Goal: Task Accomplishment & Management: Manage account settings

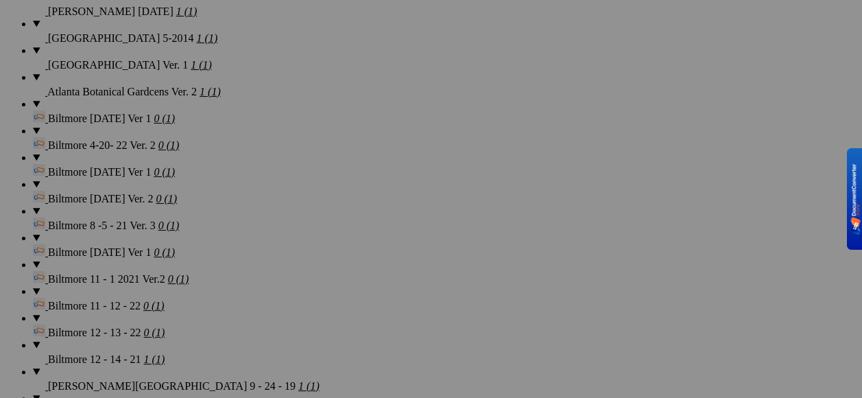
scroll to position [2195, 0]
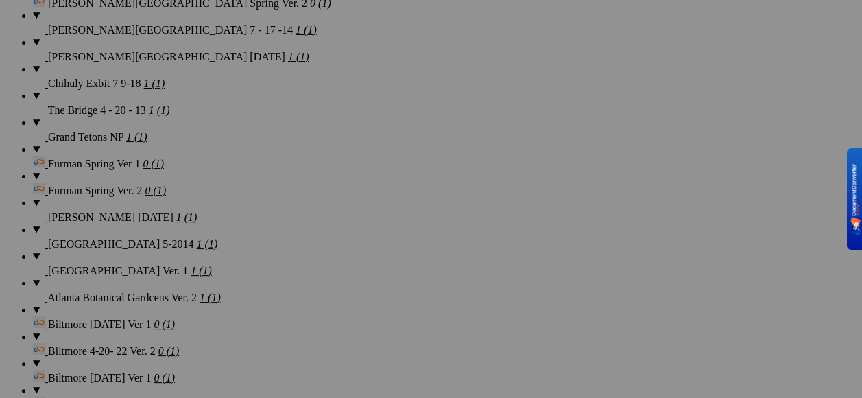
scroll to position [2127, 0]
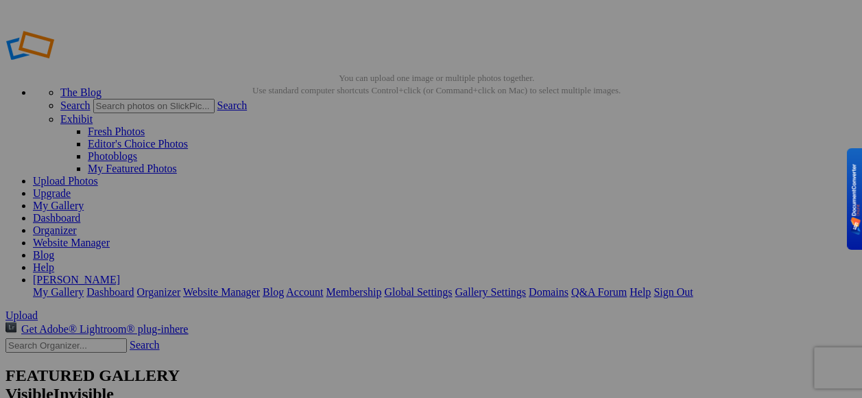
click at [84, 200] on link "My Gallery" at bounding box center [58, 206] width 51 height 12
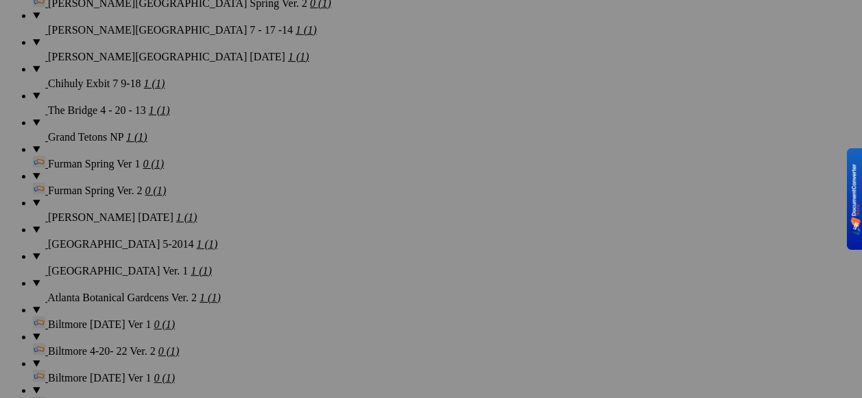
scroll to position [2127, 0]
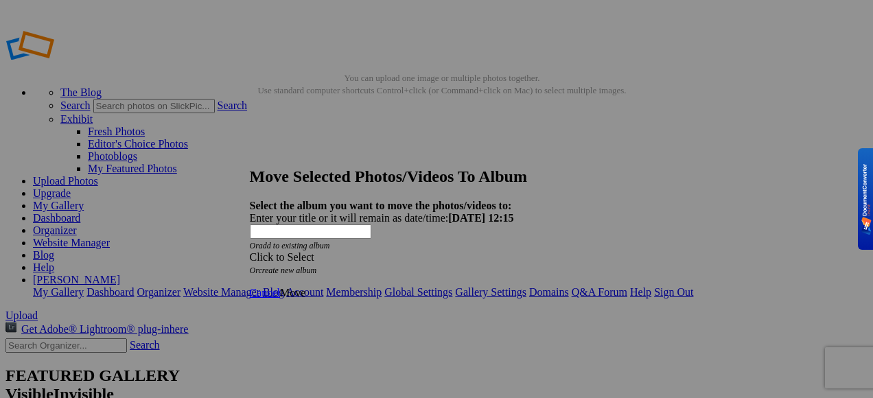
click at [494, 251] on div "Click to Select" at bounding box center [432, 257] width 364 height 12
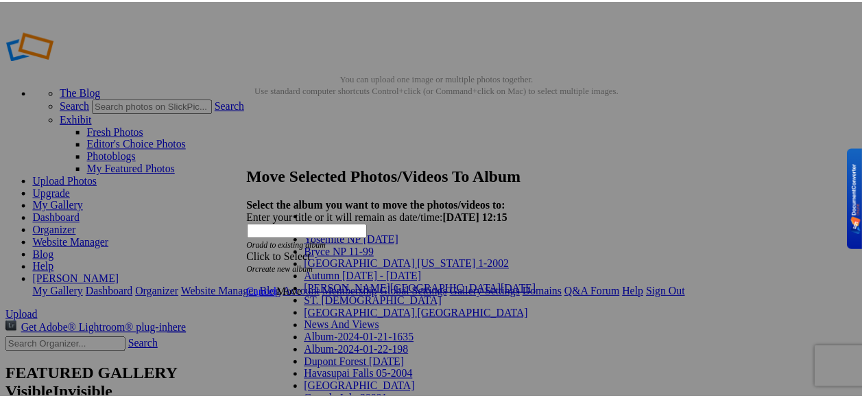
scroll to position [1115, 0]
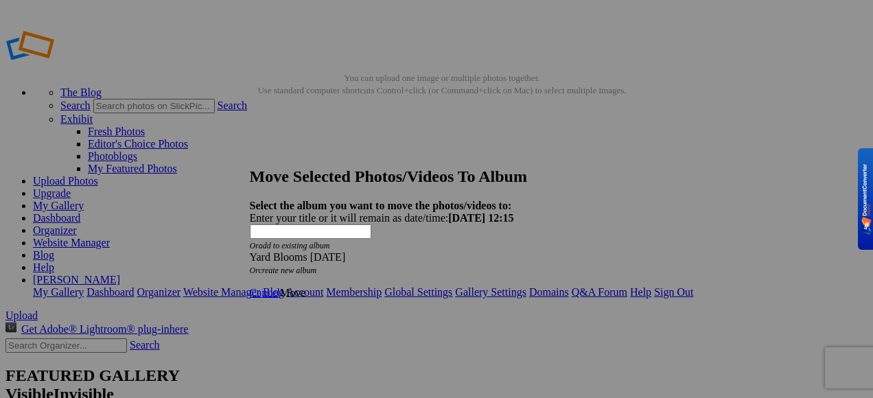
click at [305, 287] on span "Move" at bounding box center [292, 293] width 25 height 12
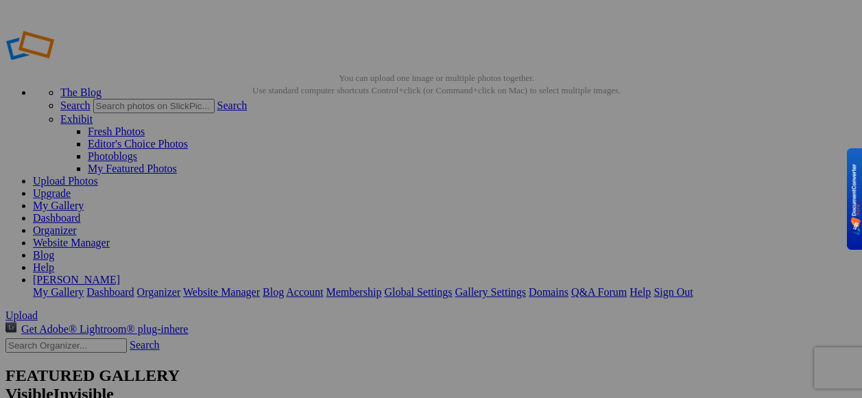
click at [84, 200] on link "My Gallery" at bounding box center [58, 206] width 51 height 12
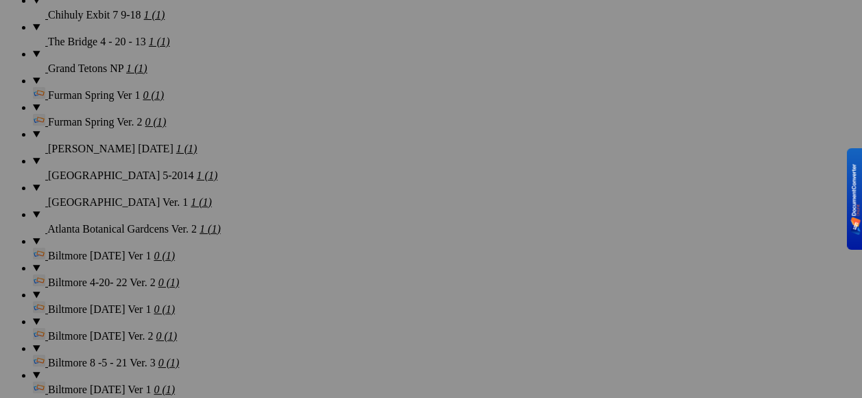
scroll to position [2195, 0]
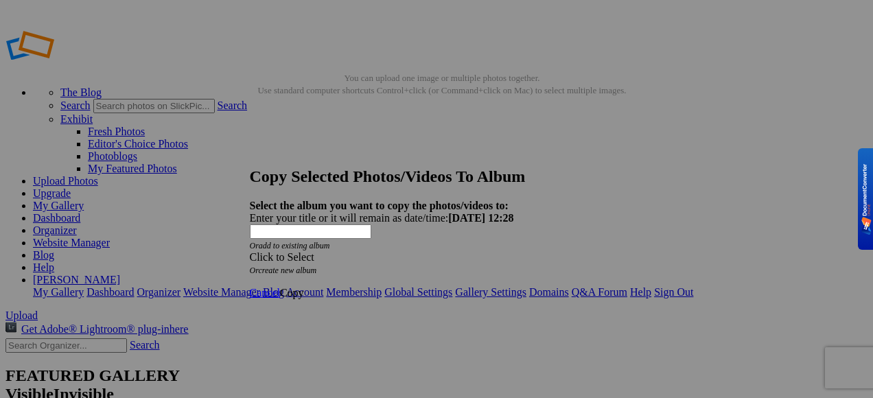
click at [494, 251] on div "Click to Select" at bounding box center [432, 257] width 364 height 12
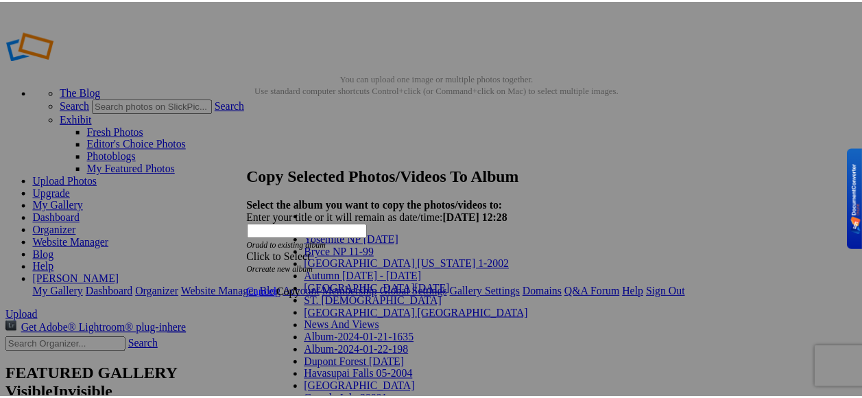
scroll to position [1029, 0]
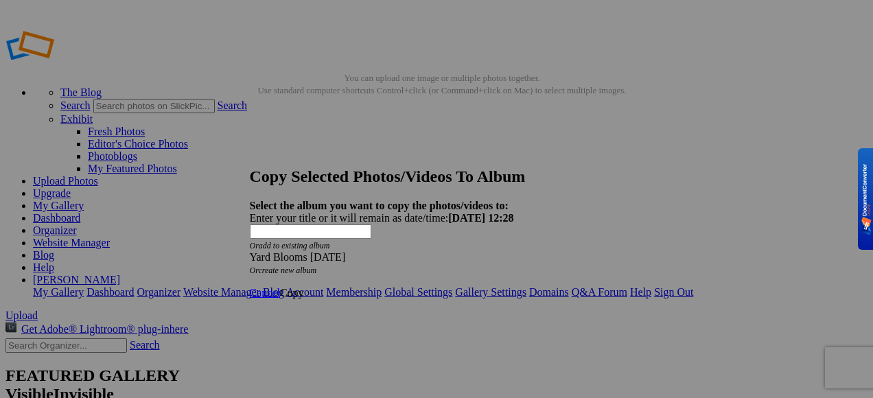
click at [304, 287] on span "Copy" at bounding box center [292, 293] width 24 height 12
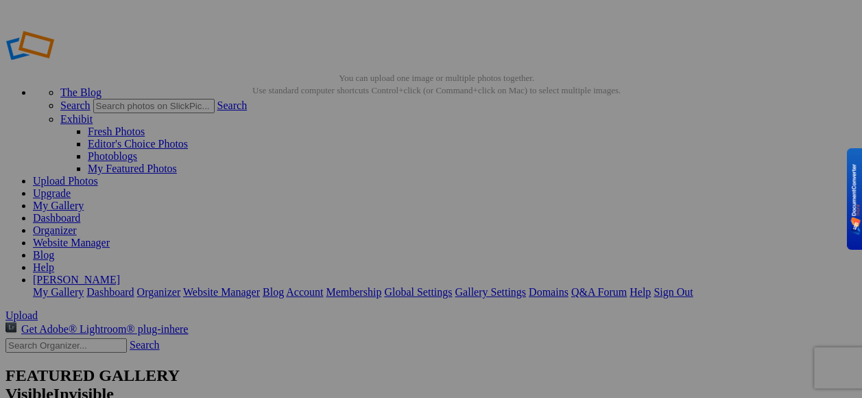
click at [84, 200] on link "My Gallery" at bounding box center [58, 206] width 51 height 12
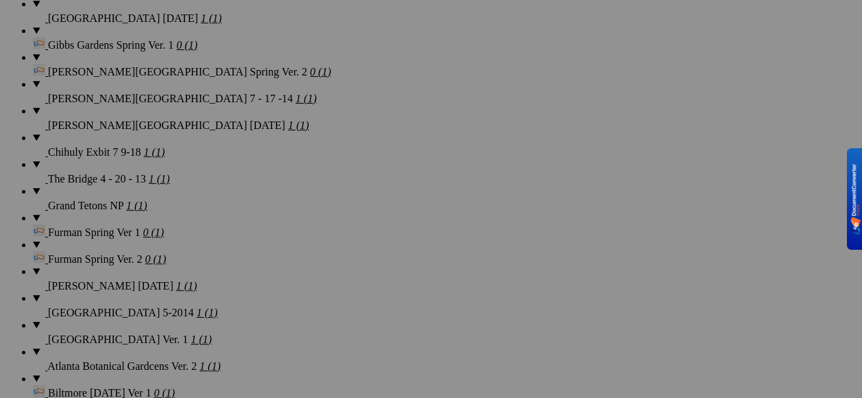
scroll to position [2058, 0]
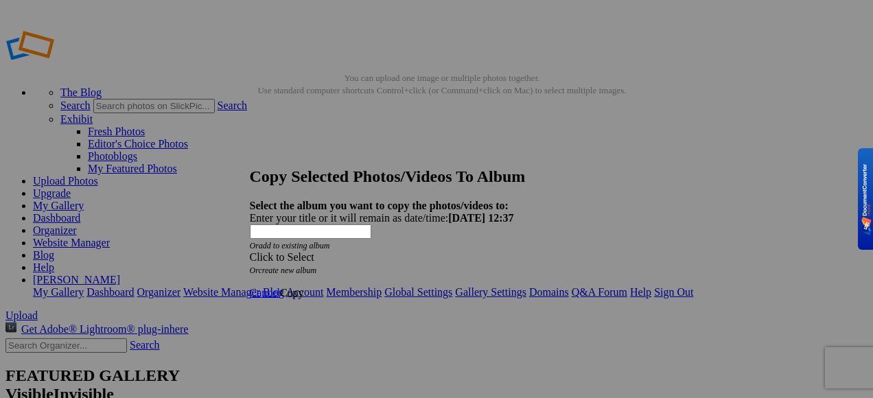
click at [508, 200] on strong "Select the album you want to copy the photos/videos to:" at bounding box center [379, 206] width 259 height 12
click at [508, 251] on div "Click to Select" at bounding box center [432, 257] width 364 height 12
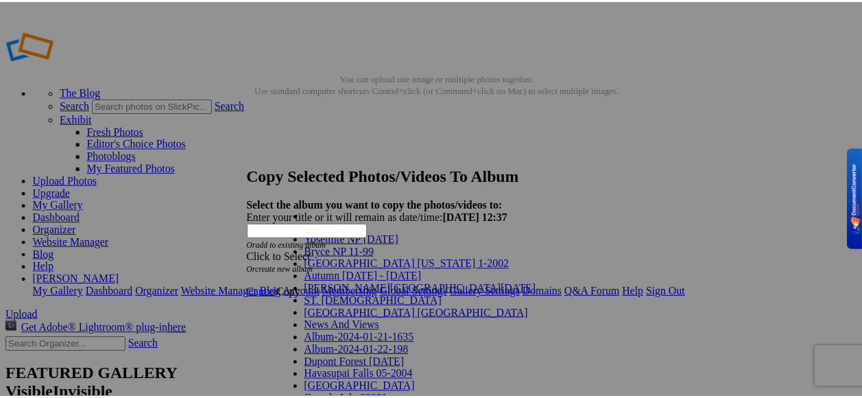
scroll to position [1115, 0]
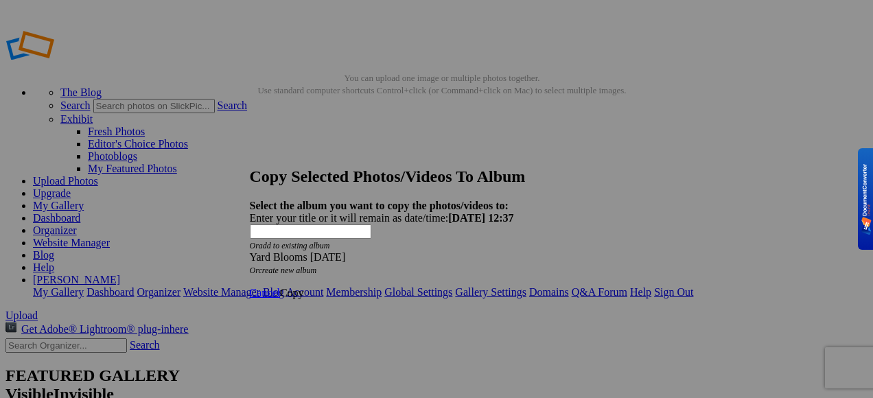
click at [304, 287] on span "Copy" at bounding box center [292, 293] width 24 height 12
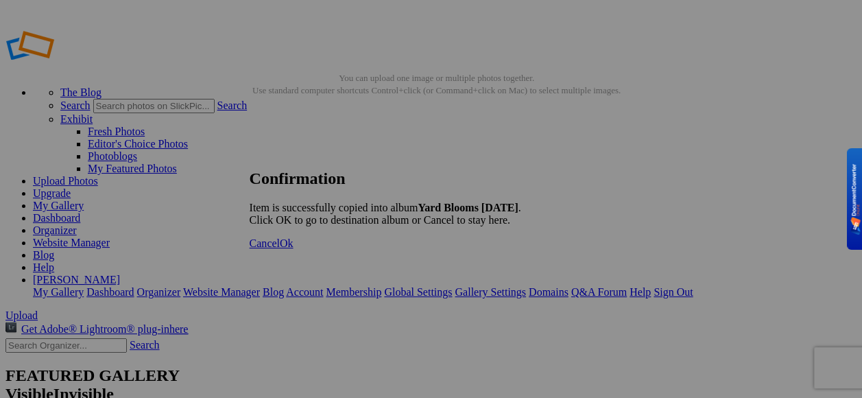
click at [294, 249] on span "Ok" at bounding box center [287, 243] width 14 height 12
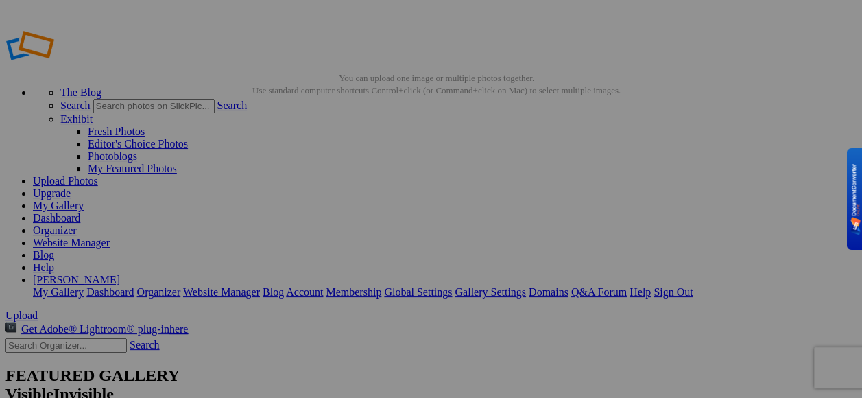
click at [84, 200] on link "My Gallery" at bounding box center [58, 206] width 51 height 12
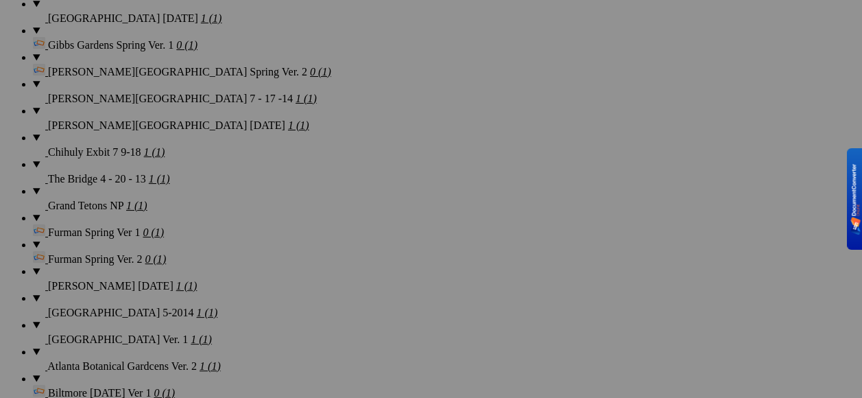
scroll to position [2058, 0]
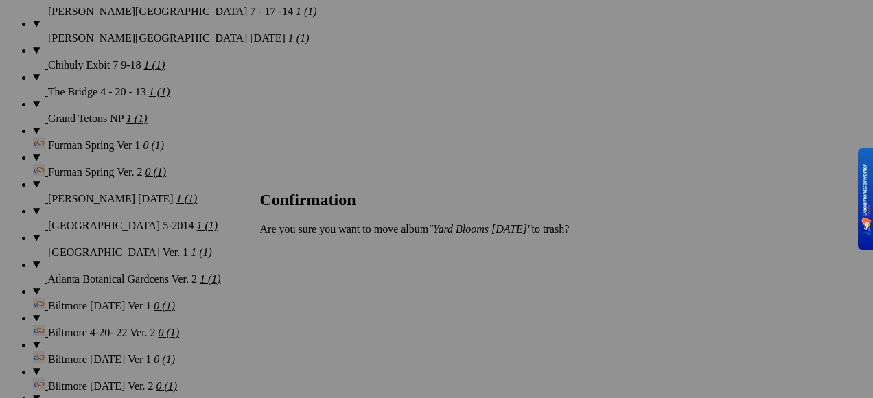
click at [306, 258] on span "Yes" at bounding box center [298, 252] width 16 height 12
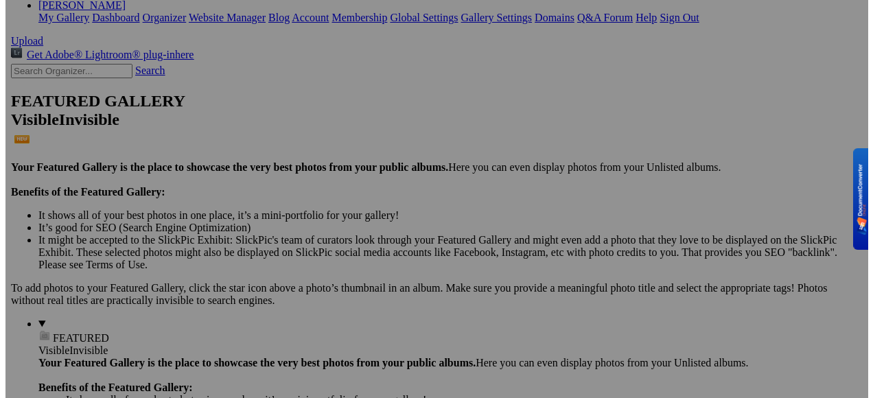
scroll to position [0, 0]
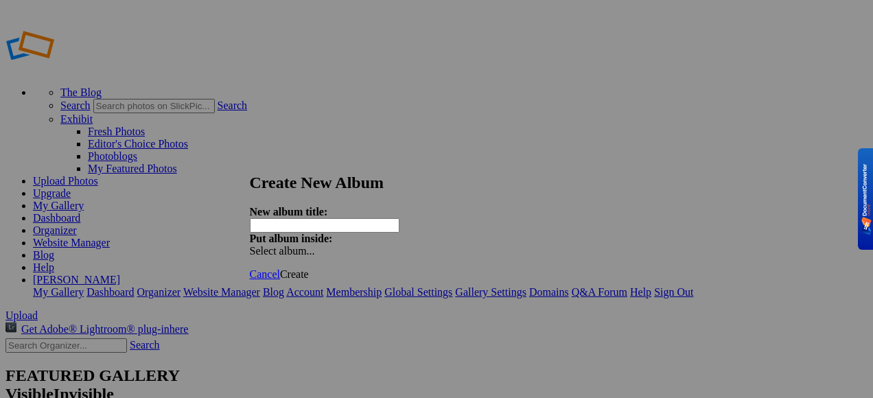
click at [250, 245] on span at bounding box center [250, 251] width 0 height 12
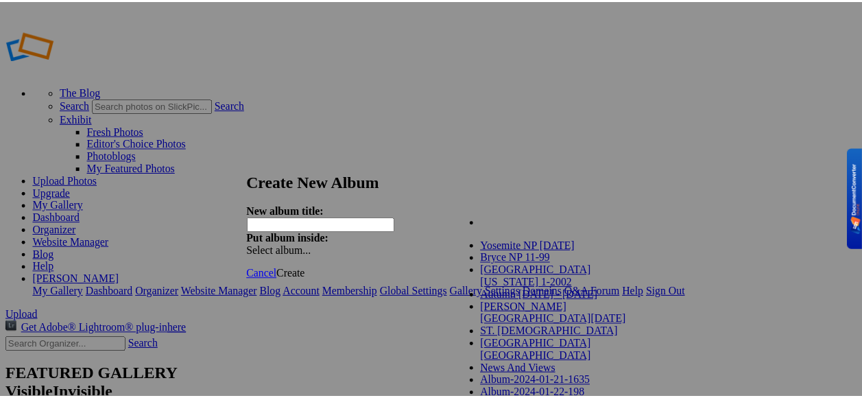
scroll to position [504, 0]
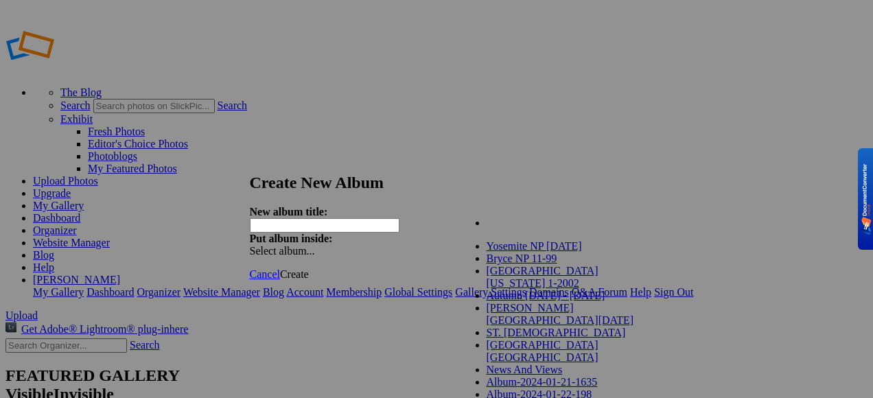
click at [250, 174] on icon at bounding box center [250, 174] width 0 height 0
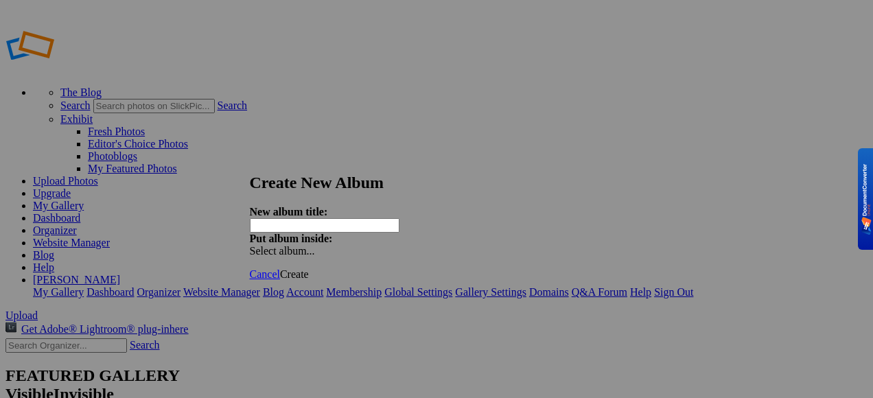
click at [309, 218] on input "text" at bounding box center [325, 225] width 150 height 14
click at [280, 268] on span "Cancel" at bounding box center [265, 274] width 30 height 12
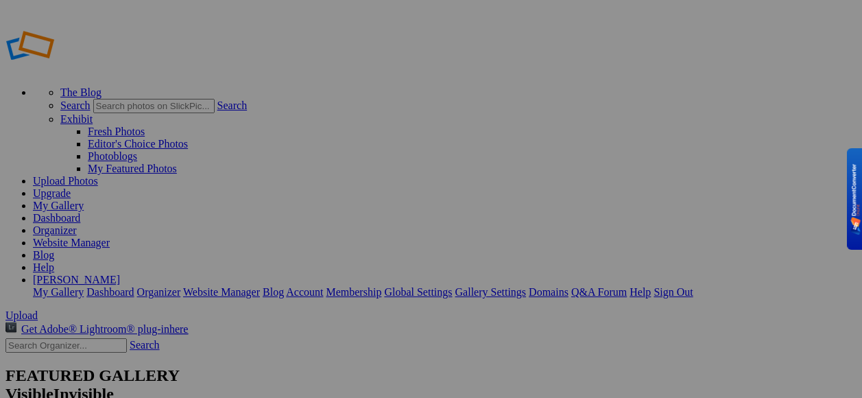
click at [98, 175] on link "Upload Photos" at bounding box center [65, 181] width 65 height 12
